Goal: Task Accomplishment & Management: Complete application form

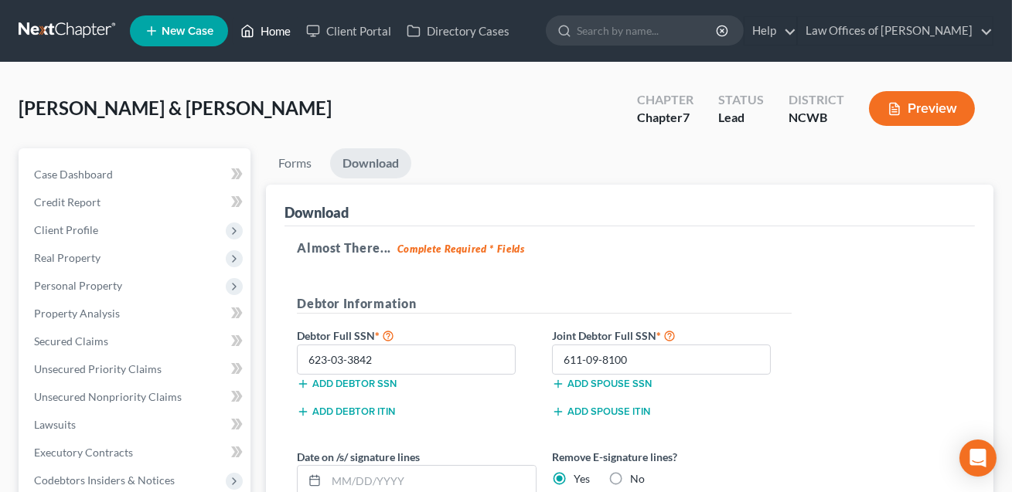
click at [274, 29] on link "Home" at bounding box center [266, 31] width 66 height 28
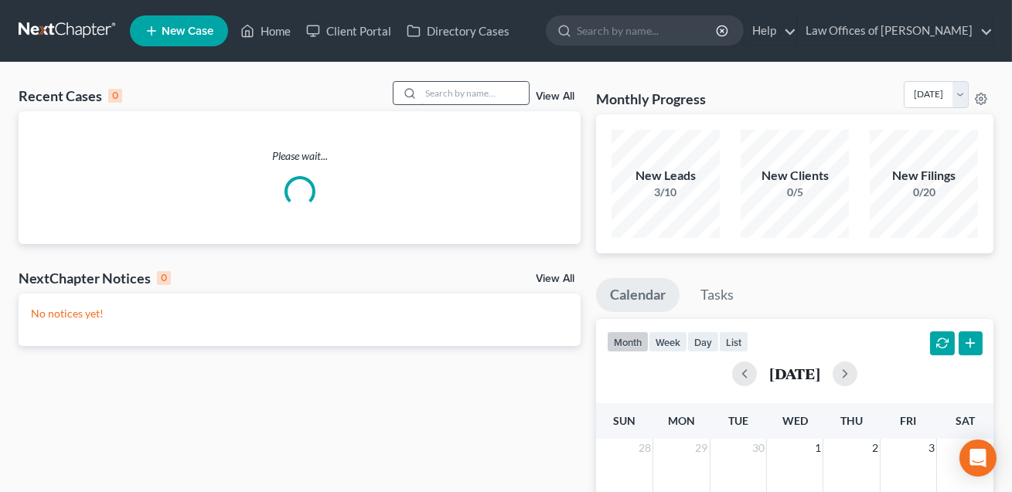
click at [434, 97] on input "search" at bounding box center [474, 93] width 108 height 22
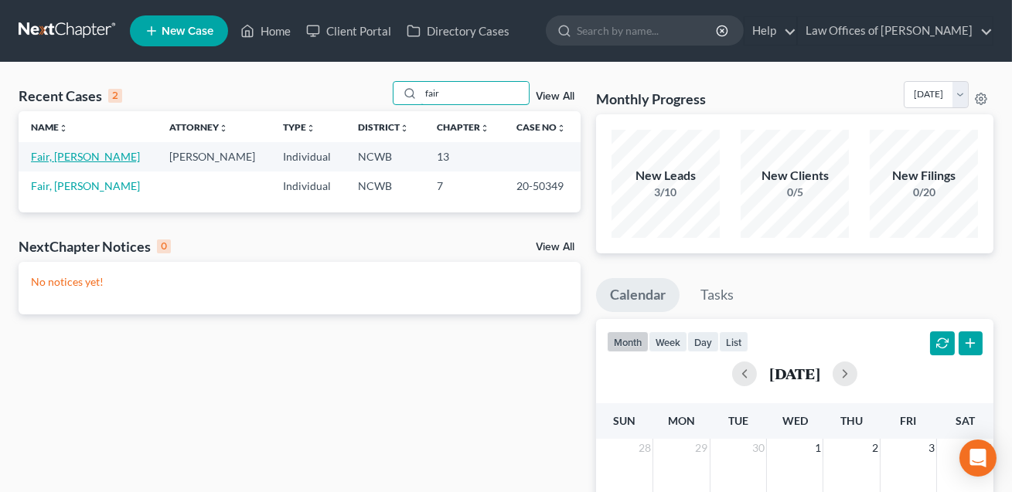
type input "fair"
click at [81, 158] on link "Fair, [PERSON_NAME]" at bounding box center [85, 156] width 109 height 13
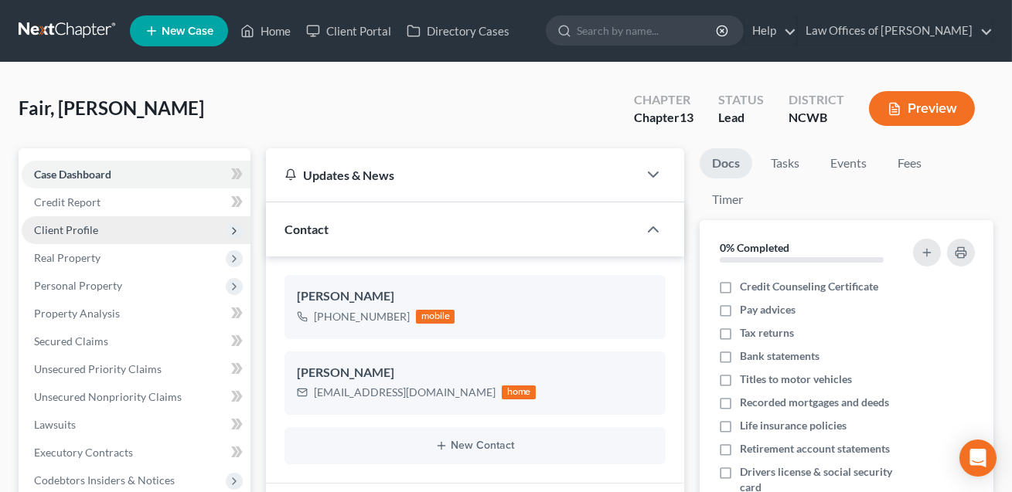
click at [73, 235] on span "Client Profile" at bounding box center [66, 229] width 64 height 13
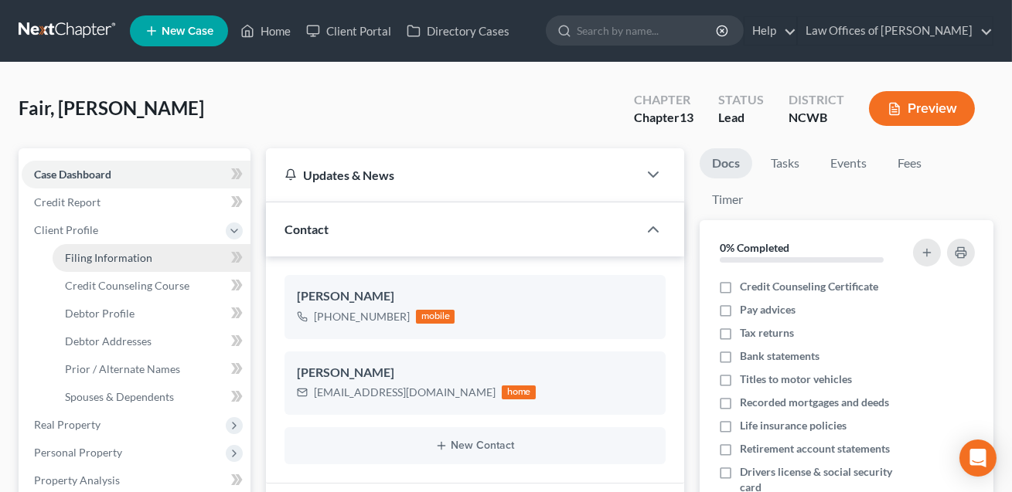
click at [81, 259] on span "Filing Information" at bounding box center [108, 257] width 87 height 13
select select "1"
select select "0"
select select "3"
select select "28"
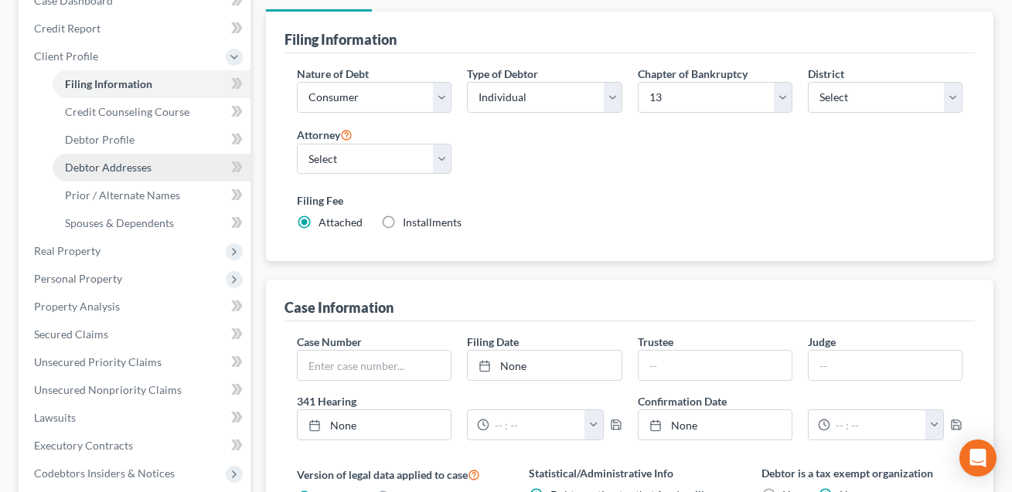
scroll to position [168, 0]
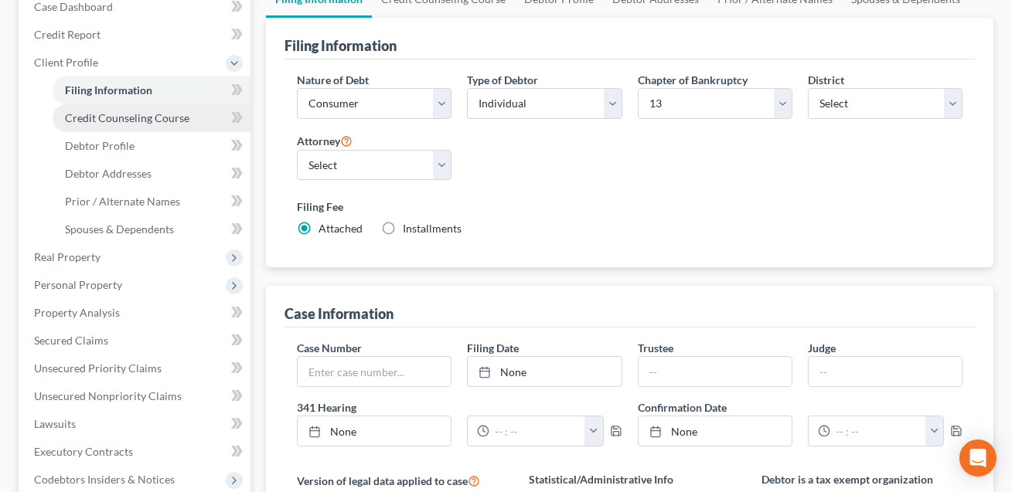
click at [109, 114] on span "Credit Counseling Course" at bounding box center [127, 117] width 124 height 13
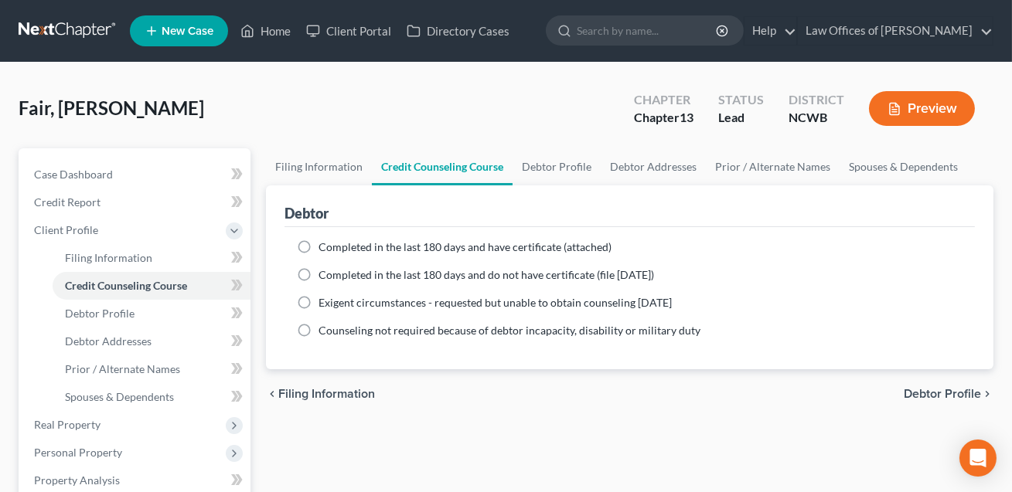
click at [318, 248] on label "Completed in the last 180 days and have certificate (attached)" at bounding box center [464, 247] width 293 height 15
click at [325, 248] on input "Completed in the last 180 days and have certificate (attached)" at bounding box center [330, 245] width 10 height 10
radio input "true"
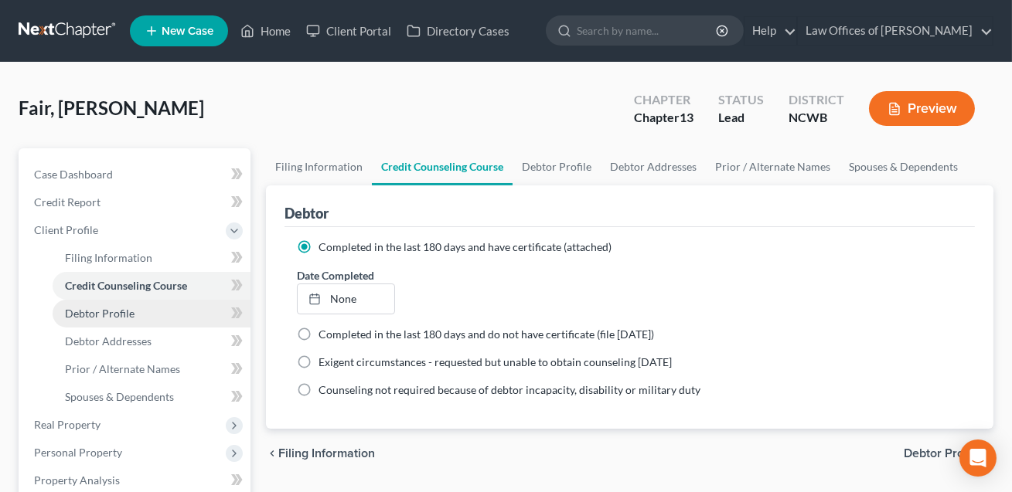
click at [121, 318] on span "Debtor Profile" at bounding box center [100, 313] width 70 height 13
select select "2"
select select "3"
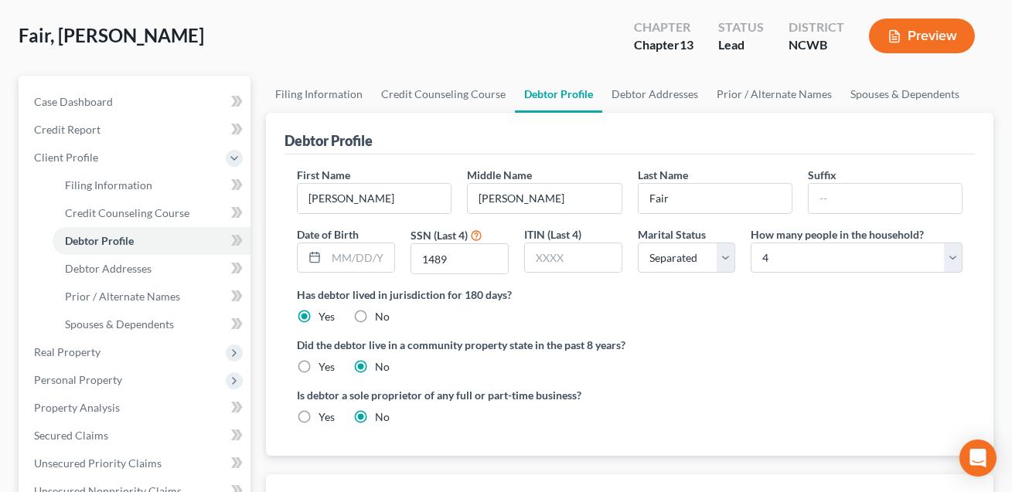
scroll to position [57, 0]
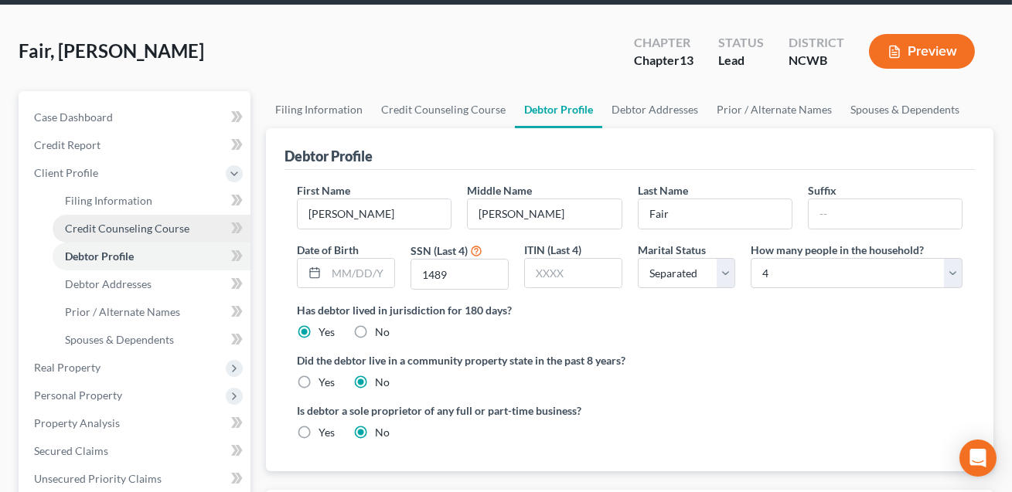
click at [138, 227] on span "Credit Counseling Course" at bounding box center [127, 228] width 124 height 13
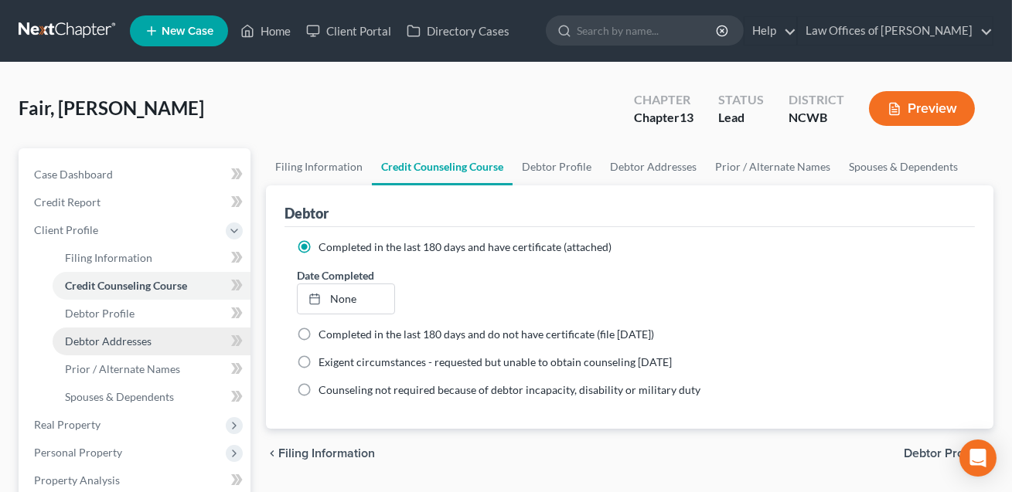
click at [107, 335] on span "Debtor Addresses" at bounding box center [108, 341] width 87 height 13
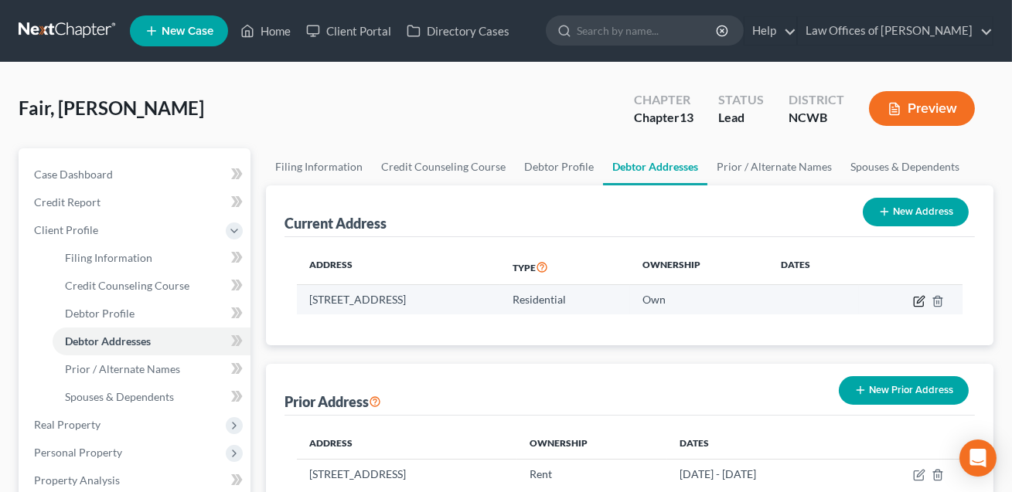
click at [920, 298] on icon "button" at bounding box center [919, 301] width 12 height 12
select select "28"
select select "48"
select select "0"
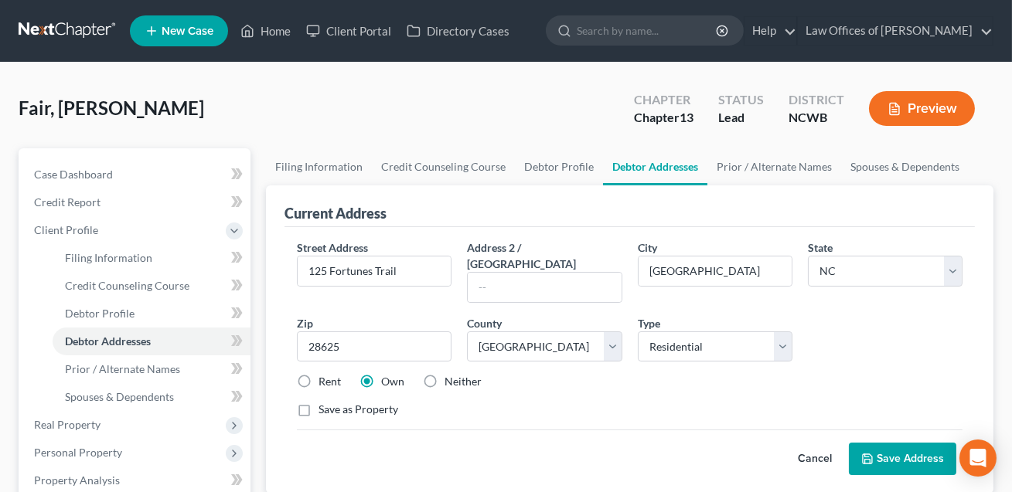
click at [897, 443] on button "Save Address" at bounding box center [902, 459] width 107 height 32
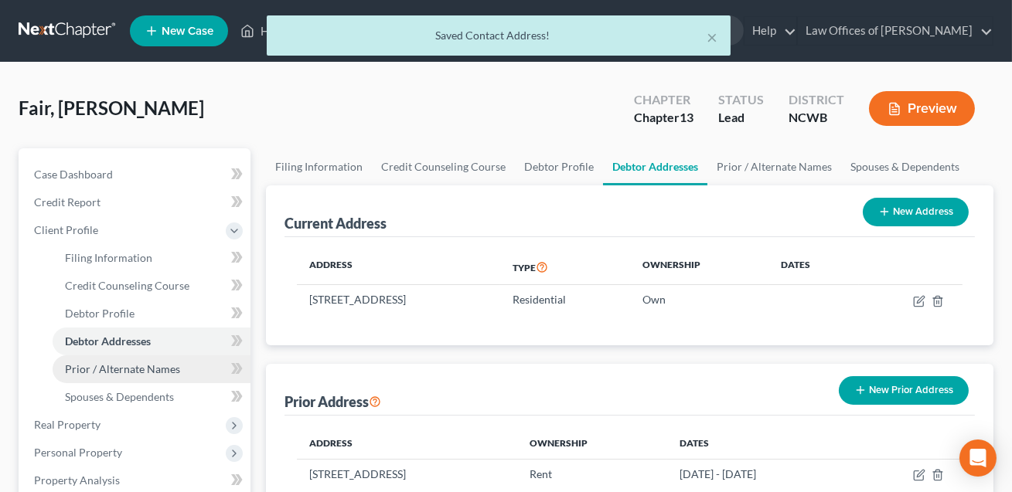
click at [149, 369] on span "Prior / Alternate Names" at bounding box center [122, 368] width 115 height 13
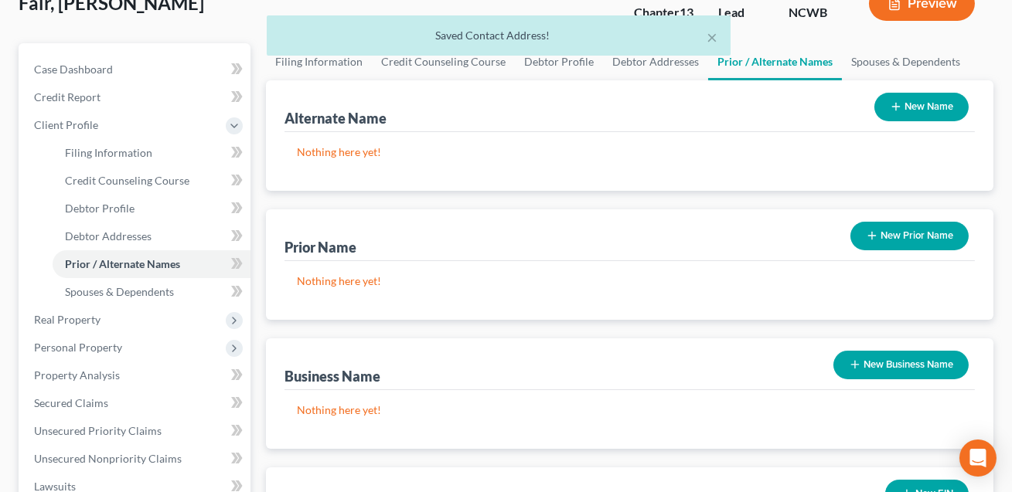
scroll to position [222, 0]
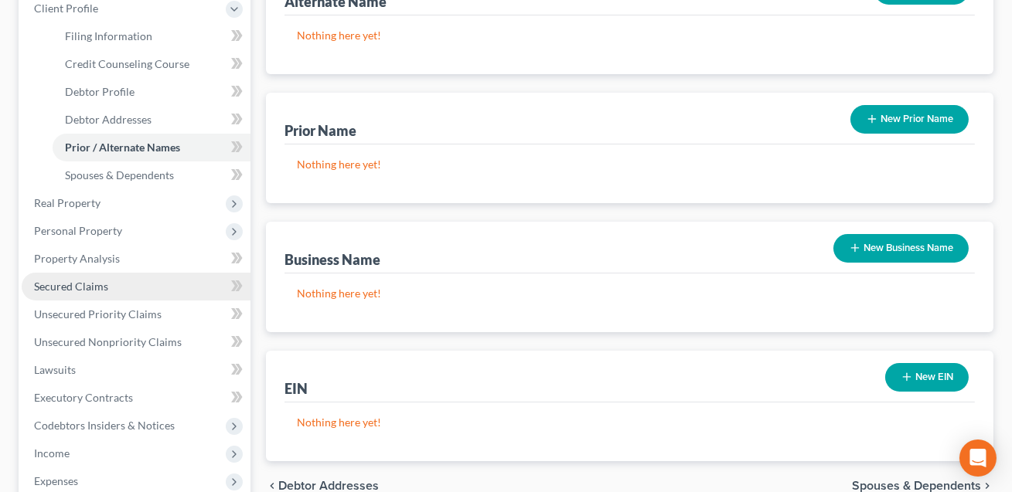
click at [77, 289] on span "Secured Claims" at bounding box center [71, 286] width 74 height 13
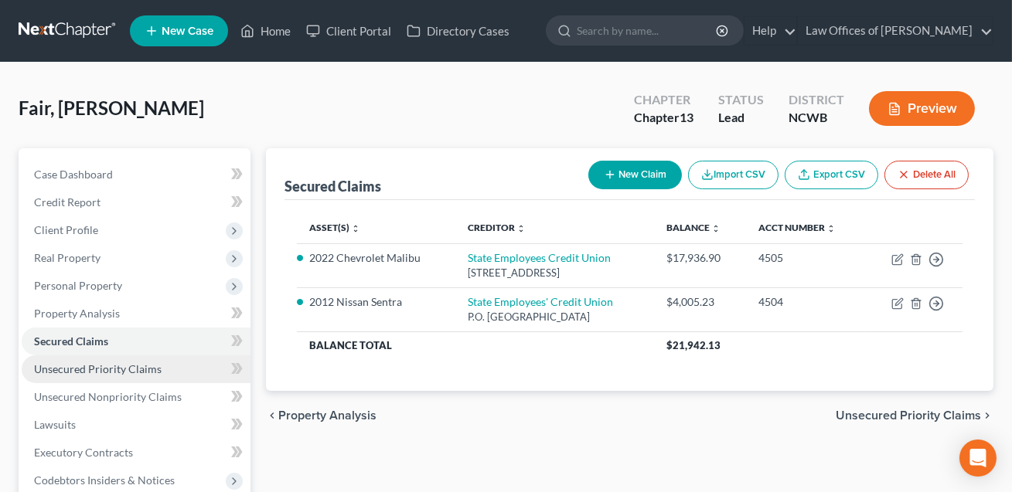
click at [156, 367] on span "Unsecured Priority Claims" at bounding box center [98, 368] width 128 height 13
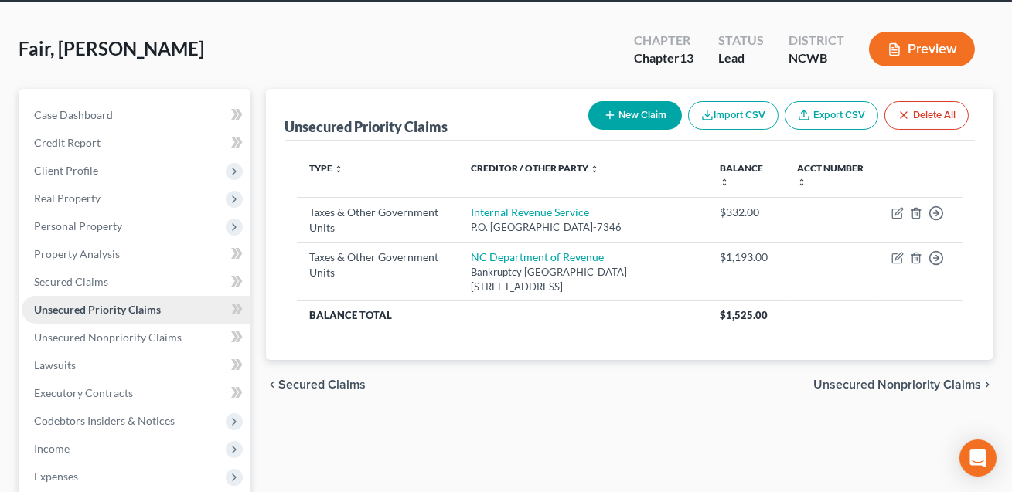
scroll to position [98, 0]
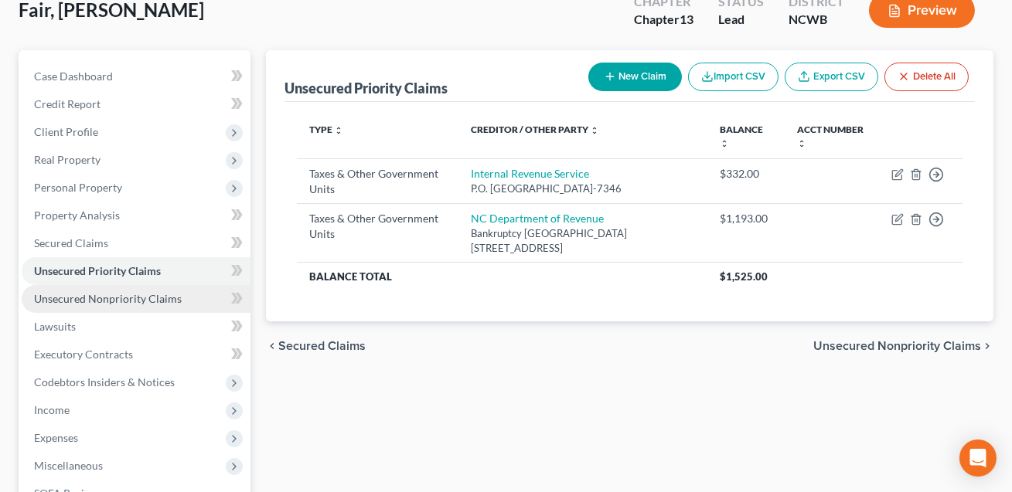
click at [143, 296] on span "Unsecured Nonpriority Claims" at bounding box center [108, 298] width 148 height 13
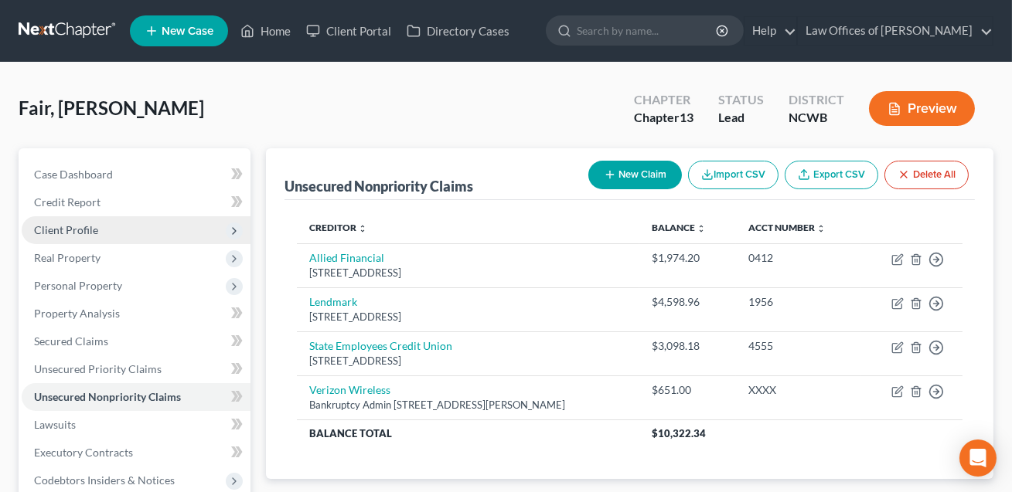
click at [77, 236] on span "Client Profile" at bounding box center [136, 230] width 229 height 28
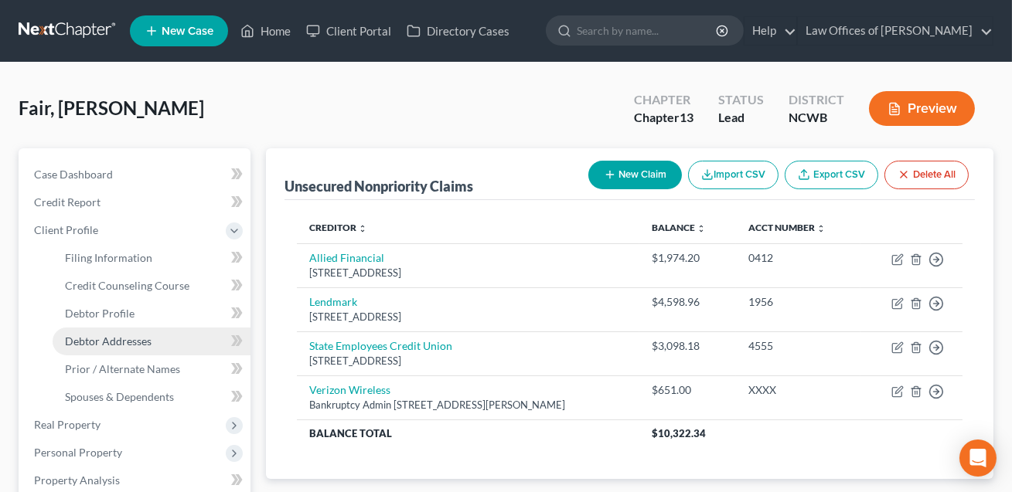
click at [92, 345] on span "Debtor Addresses" at bounding box center [108, 341] width 87 height 13
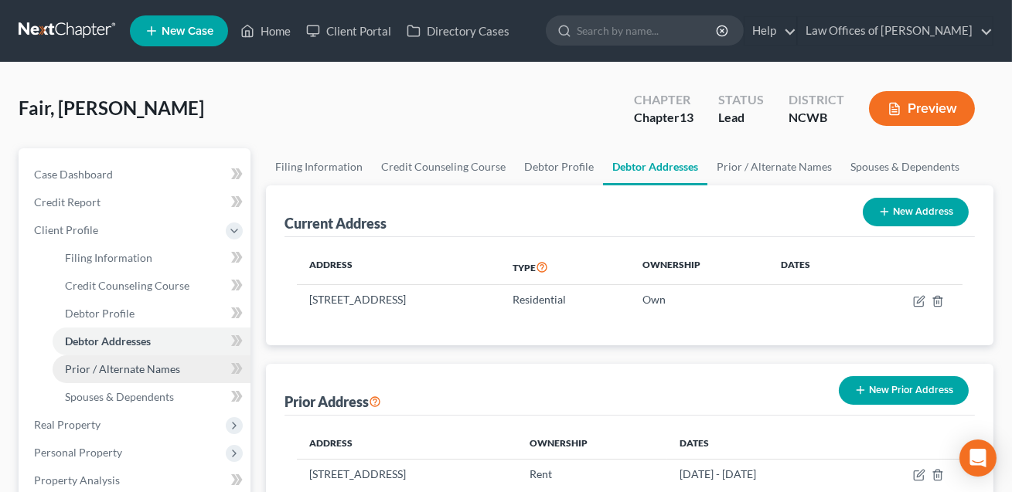
scroll to position [480, 0]
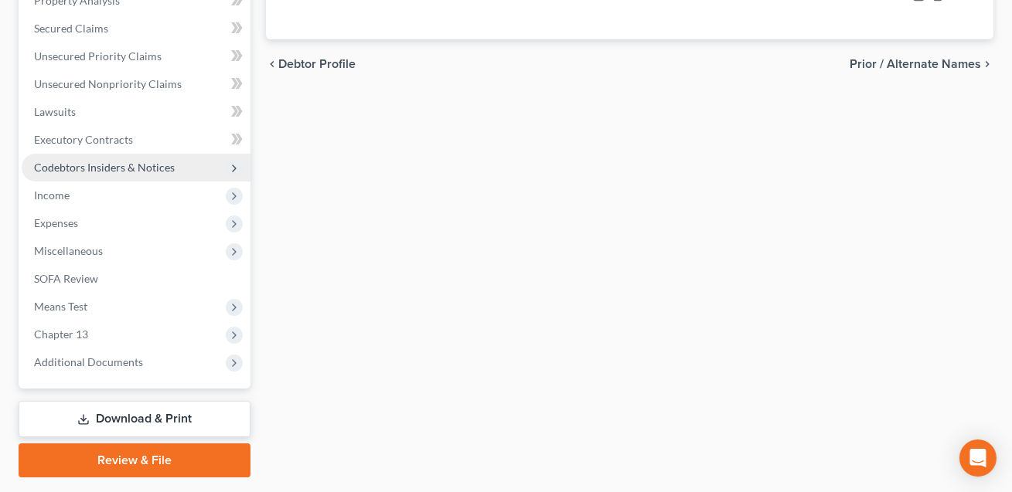
click at [130, 168] on span "Codebtors Insiders & Notices" at bounding box center [104, 167] width 141 height 13
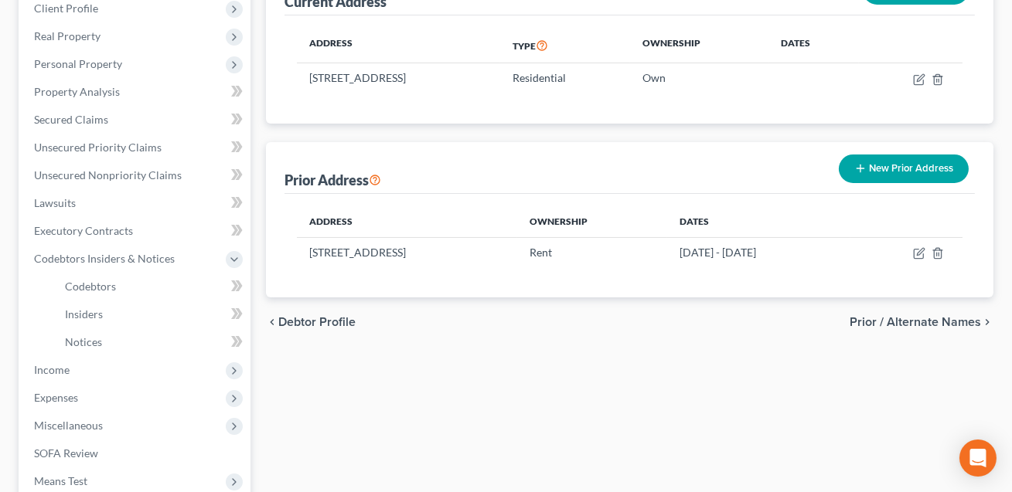
scroll to position [224, 0]
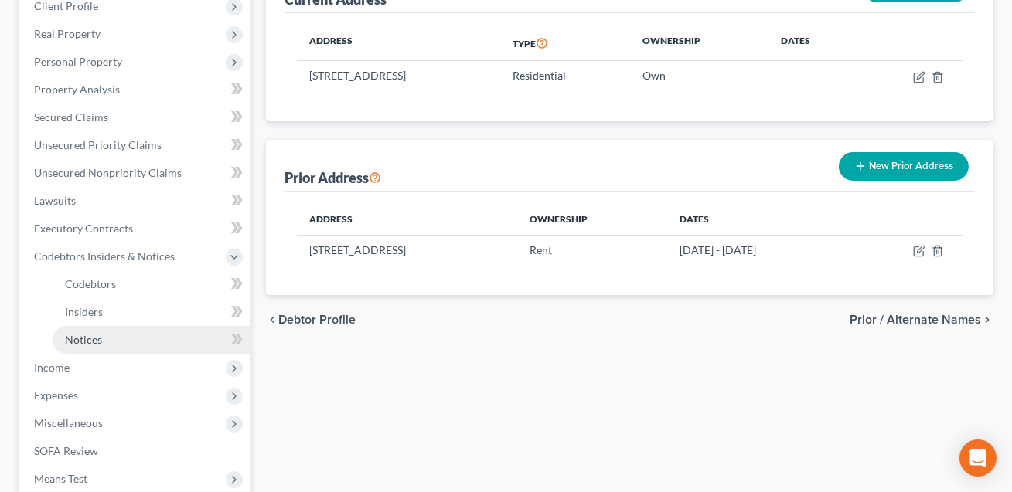
click at [96, 335] on span "Notices" at bounding box center [83, 339] width 37 height 13
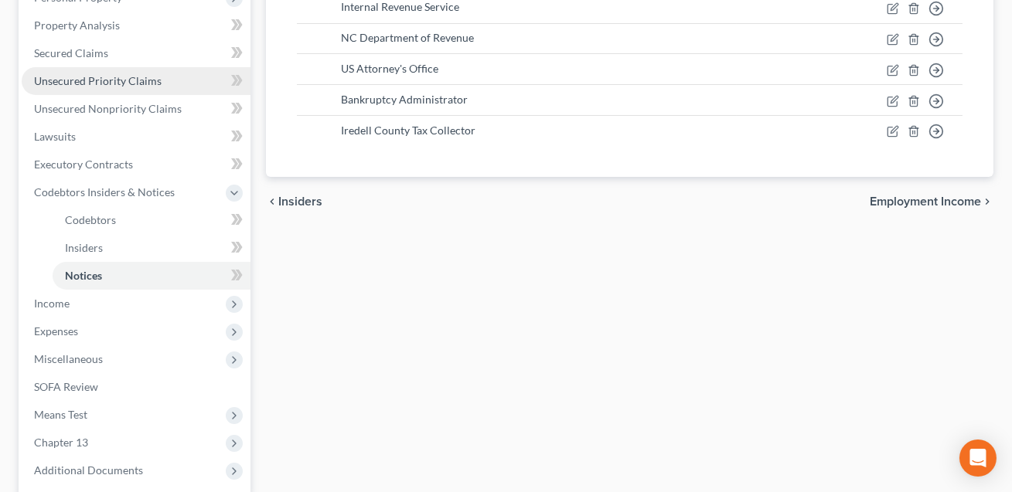
scroll to position [438, 0]
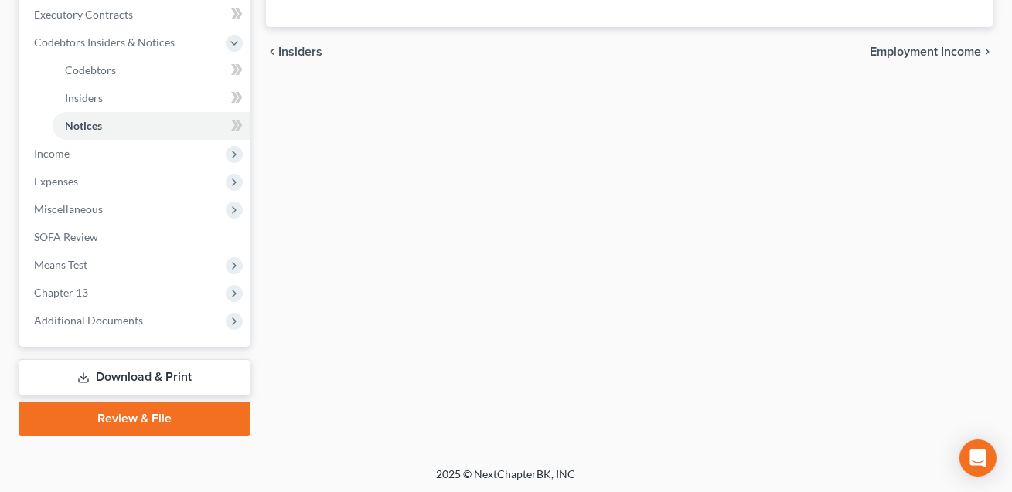
click at [120, 379] on link "Download & Print" at bounding box center [135, 377] width 232 height 36
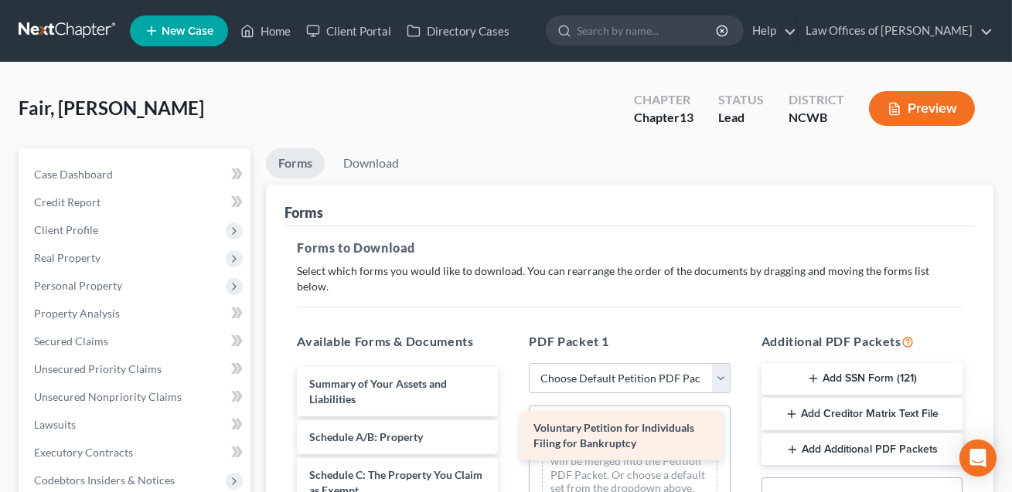
drag, startPoint x: 402, startPoint y: 371, endPoint x: 628, endPoint y: 431, distance: 234.3
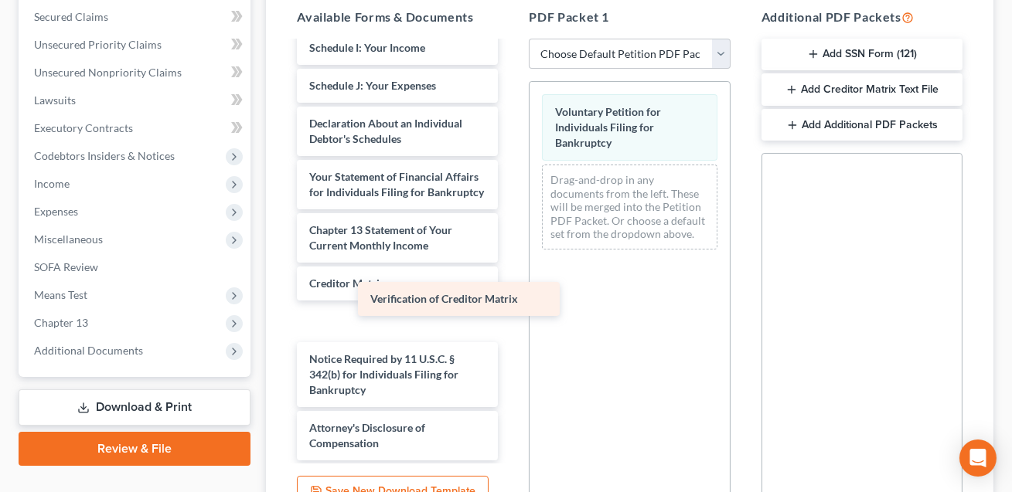
scroll to position [317, 0]
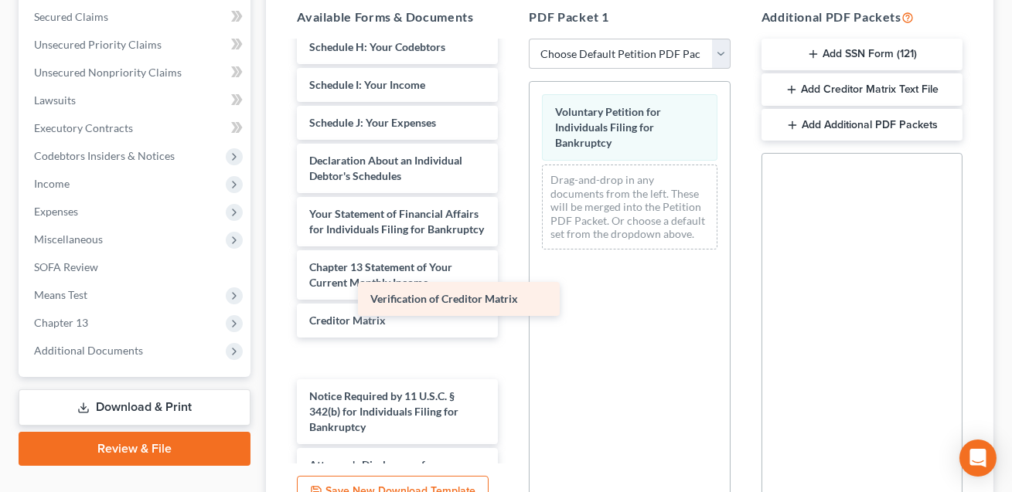
drag, startPoint x: 386, startPoint y: 302, endPoint x: 610, endPoint y: 195, distance: 248.5
click at [510, 196] on div "Verification of Creditor Matrix Summary of Your Assets and Liabilities Schedule…" at bounding box center [397, 112] width 226 height 772
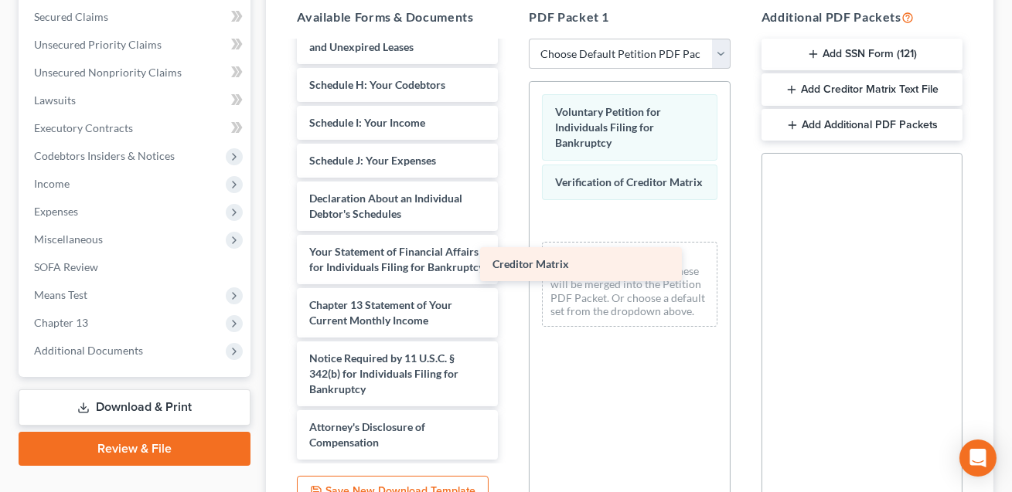
scroll to position [278, 0]
drag, startPoint x: 365, startPoint y: 305, endPoint x: 591, endPoint y: 240, distance: 235.6
click at [510, 240] on div "Creditor Matrix Summary of Your Assets and Liabilities Schedule A/B: Property S…" at bounding box center [397, 112] width 226 height 696
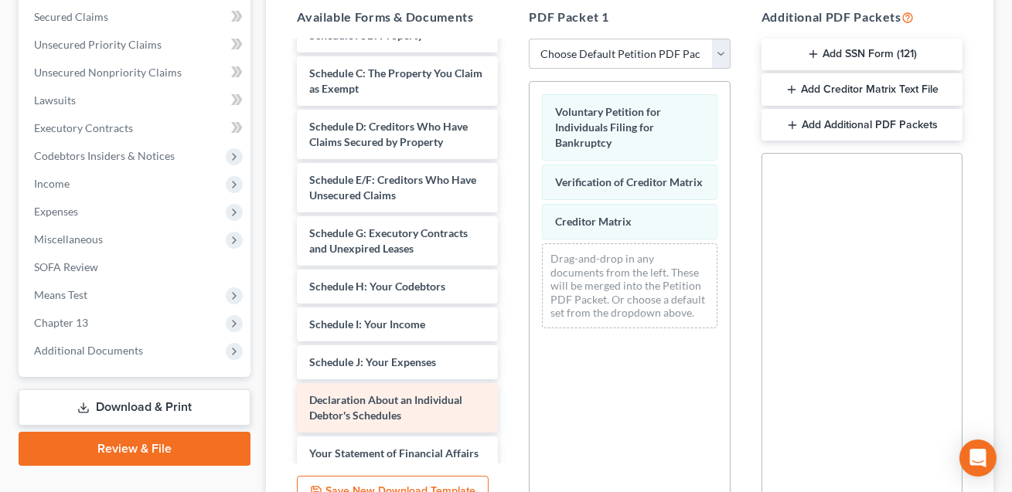
scroll to position [46, 0]
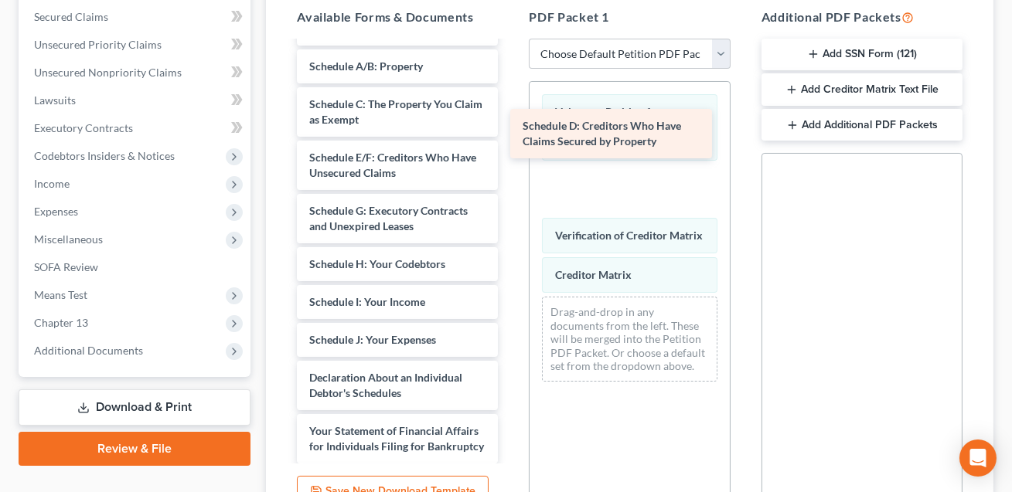
drag, startPoint x: 347, startPoint y: 157, endPoint x: 574, endPoint y: 141, distance: 227.7
click at [510, 141] on div "Schedule D: Creditors Who Have Claims Secured by Property Summary of Your Asset…" at bounding box center [397, 317] width 226 height 643
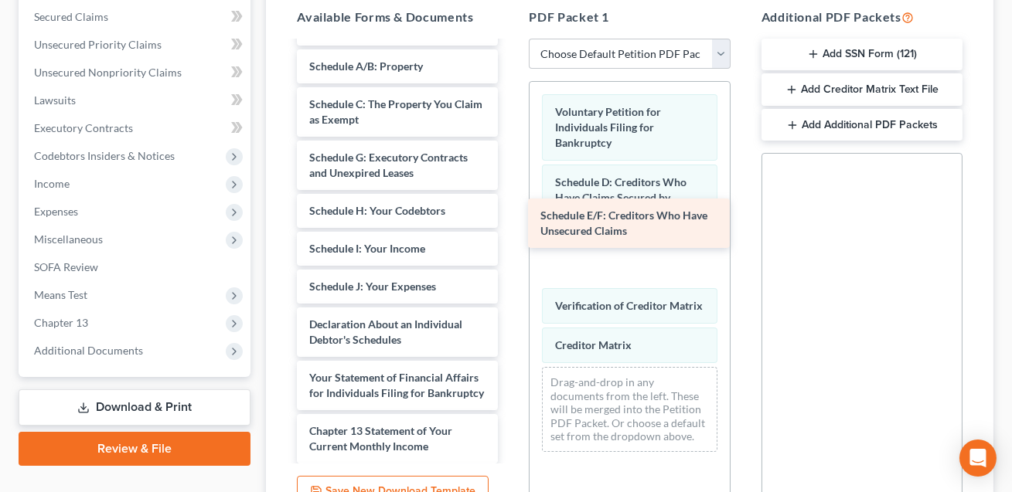
drag, startPoint x: 360, startPoint y: 128, endPoint x: 595, endPoint y: 202, distance: 246.4
click at [510, 202] on div "Schedule E/F: Creditors Who Have Unsecured Claims Summary of Your Assets and Li…" at bounding box center [397, 291] width 226 height 590
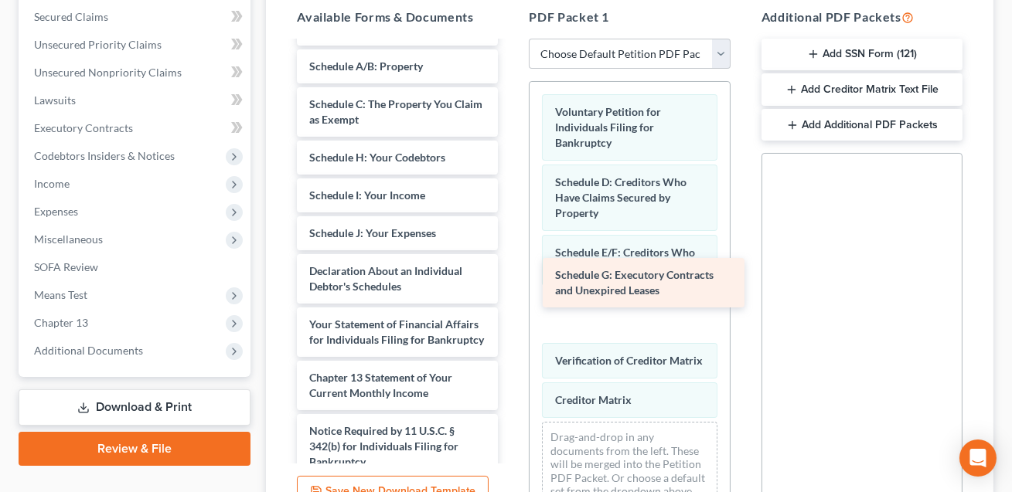
drag, startPoint x: 368, startPoint y: 140, endPoint x: 613, endPoint y: 274, distance: 279.5
click at [510, 274] on div "Schedule G: Executory Contracts and Unexpired Leases Summary of Your Assets and…" at bounding box center [397, 264] width 226 height 536
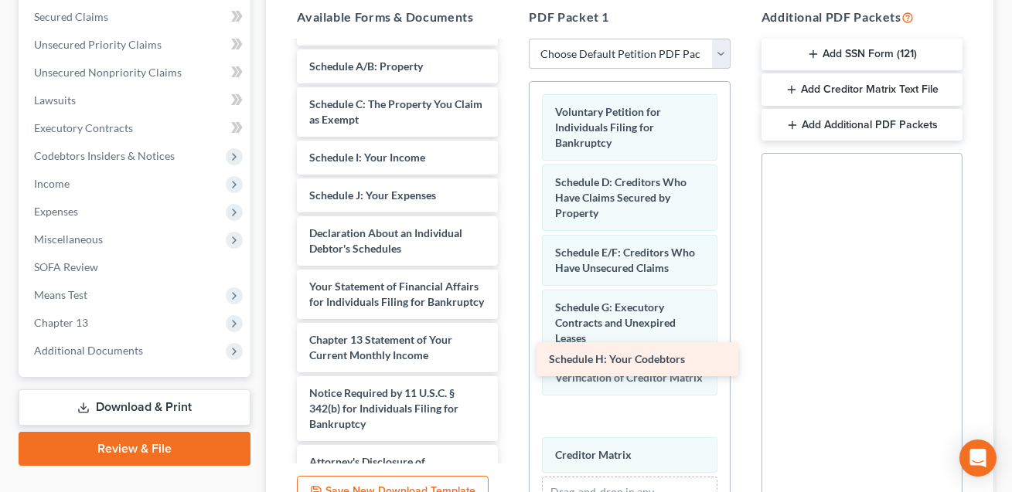
drag, startPoint x: 344, startPoint y: 141, endPoint x: 584, endPoint y: 361, distance: 324.9
click at [510, 361] on div "Schedule H: Your Codebtors Summary of Your Assets and Liabilities Schedule A/B:…" at bounding box center [397, 245] width 226 height 498
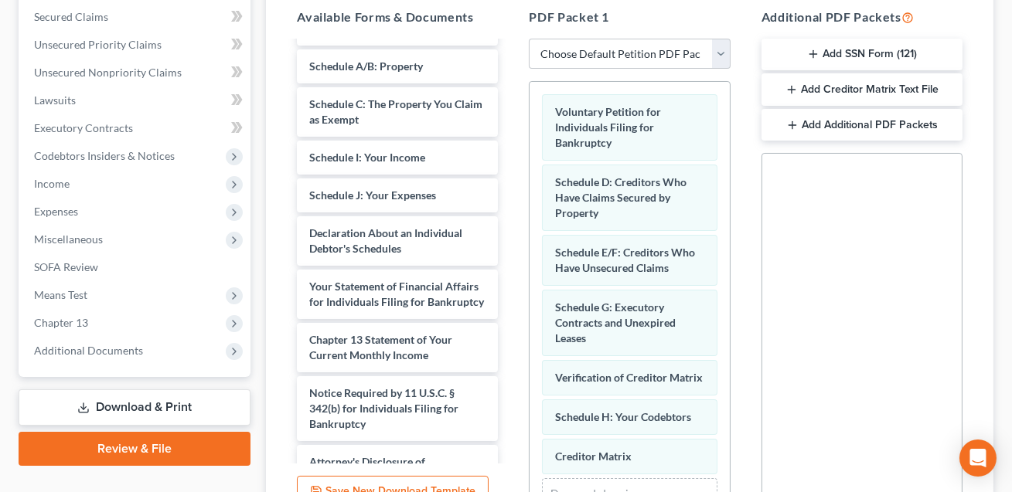
click at [846, 39] on button "Add SSN Form (121)" at bounding box center [861, 55] width 201 height 32
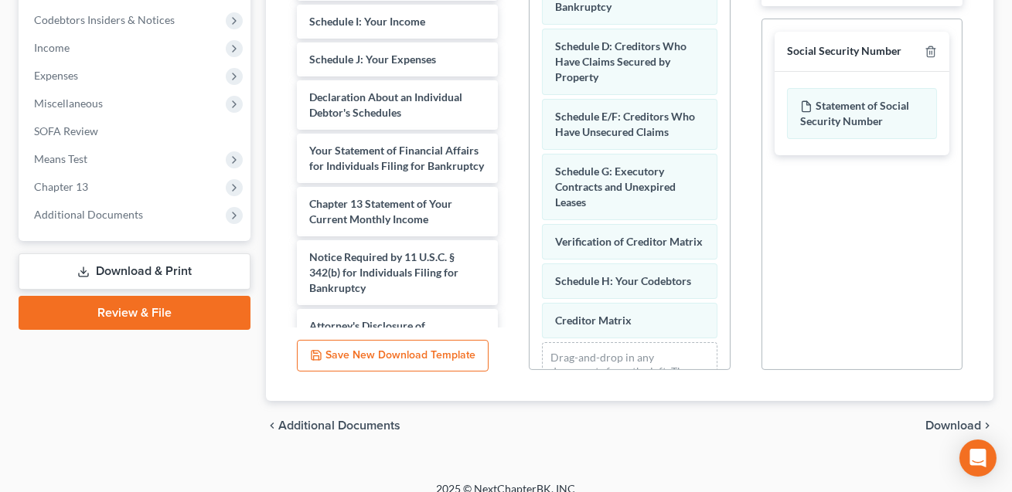
click at [937, 420] on span "Download" at bounding box center [953, 426] width 56 height 12
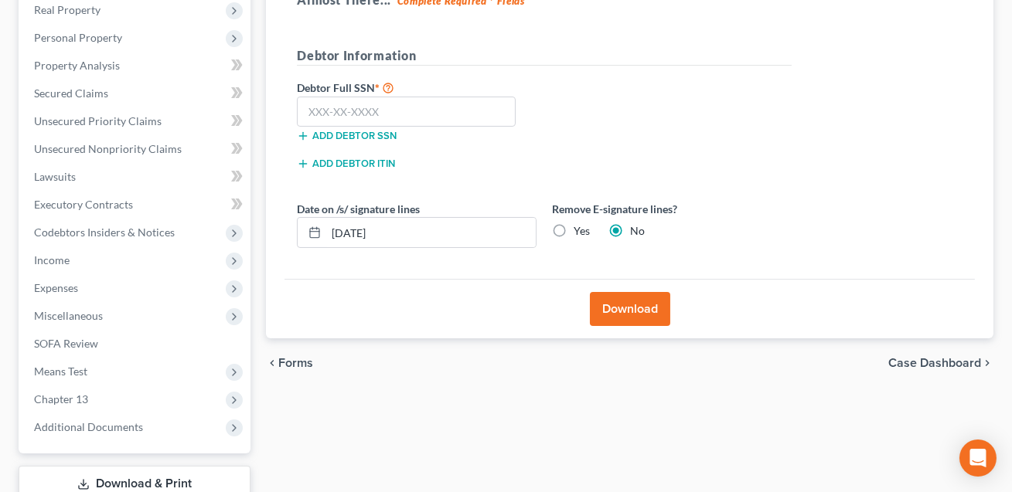
scroll to position [216, 0]
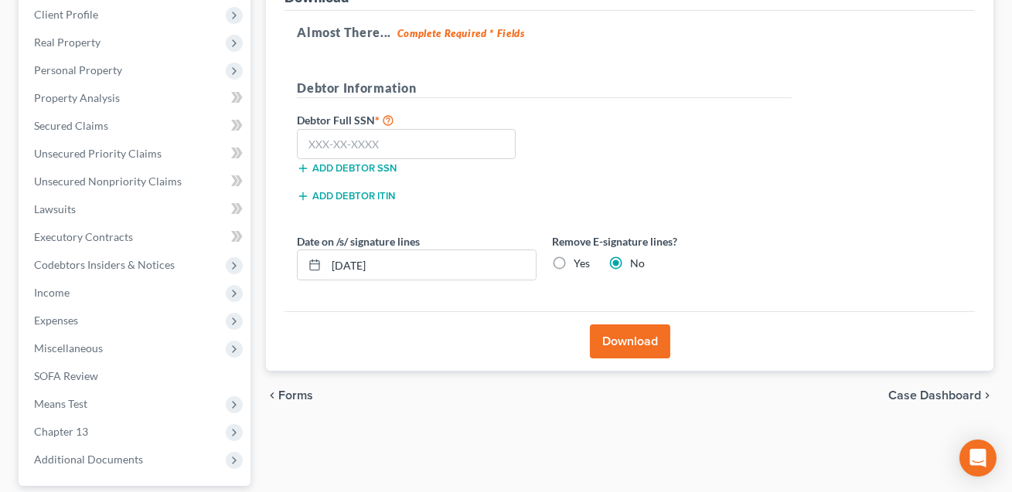
click at [573, 264] on label "Yes" at bounding box center [581, 263] width 16 height 15
click at [580, 264] on input "Yes" at bounding box center [585, 261] width 10 height 10
radio input "true"
radio input "false"
drag, startPoint x: 396, startPoint y: 263, endPoint x: 331, endPoint y: 262, distance: 65.7
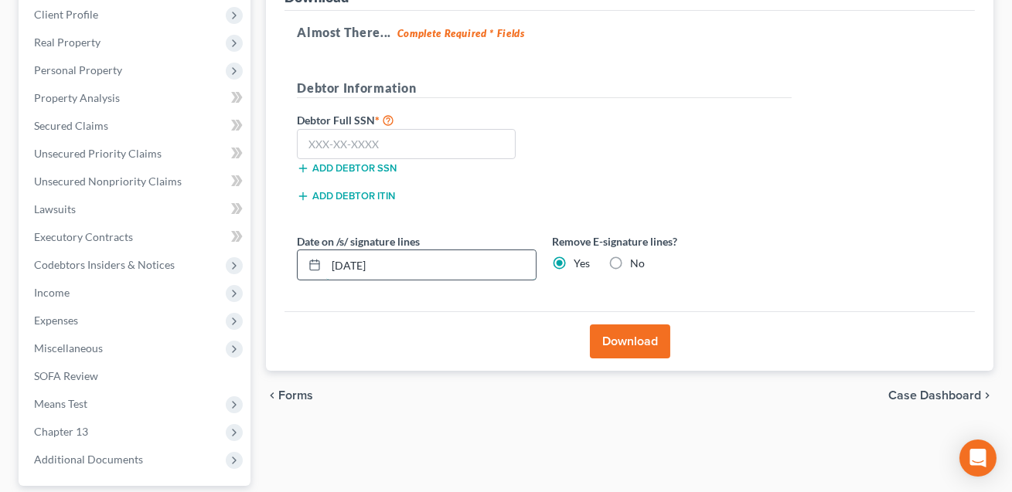
click at [331, 262] on input "[DATE]" at bounding box center [430, 264] width 209 height 29
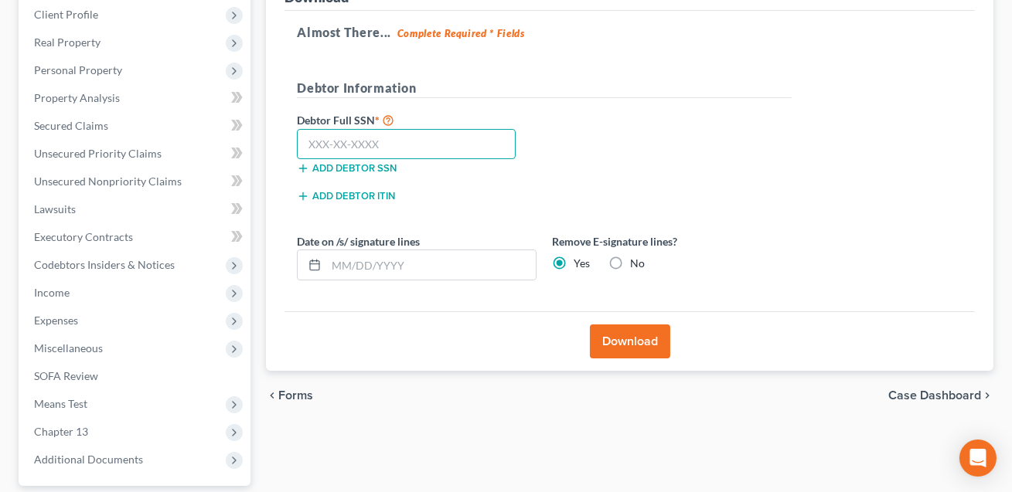
click at [325, 149] on input "text" at bounding box center [406, 144] width 219 height 31
type input "237-51-1489"
click at [629, 343] on button "Download" at bounding box center [630, 342] width 80 height 34
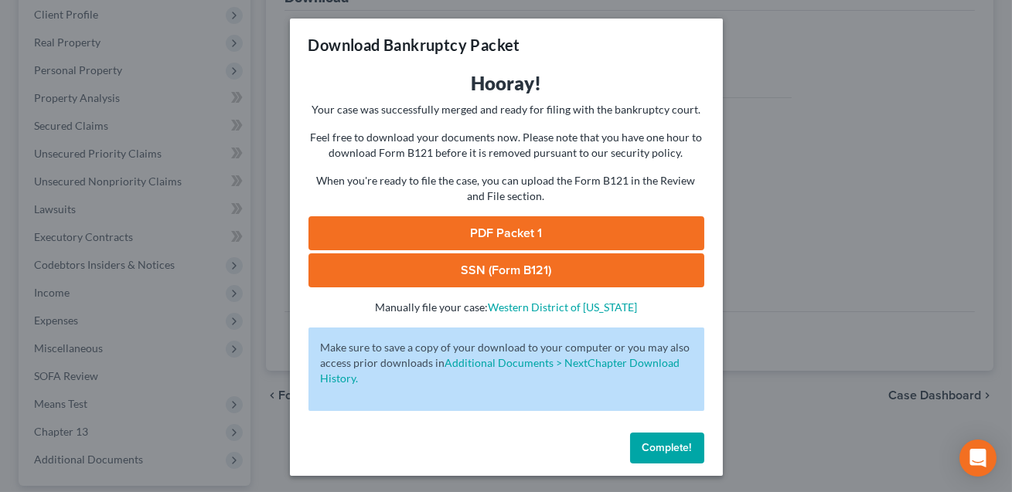
click at [550, 271] on link "SSN (Form B121)" at bounding box center [506, 270] width 396 height 34
click at [490, 236] on link "PDF Packet 1" at bounding box center [506, 233] width 396 height 34
click at [658, 448] on span "Complete!" at bounding box center [666, 447] width 49 height 13
